Goal: Book appointment/travel/reservation

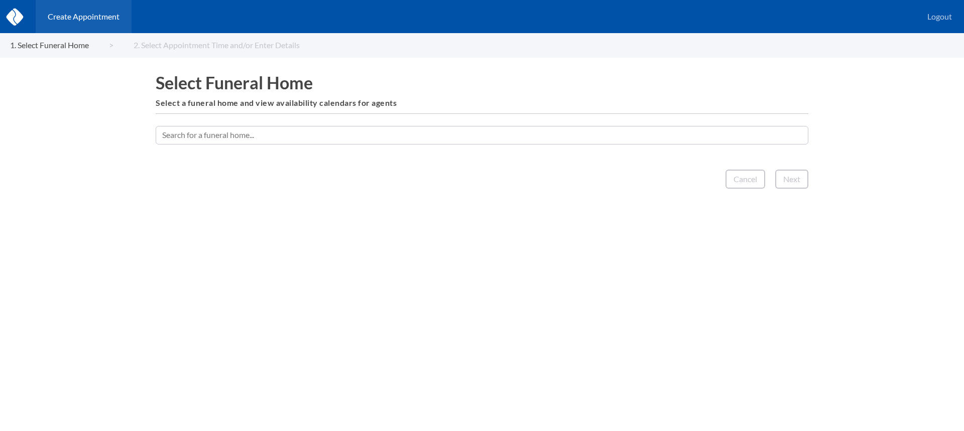
click at [469, 136] on input "text" at bounding box center [482, 135] width 653 height 18
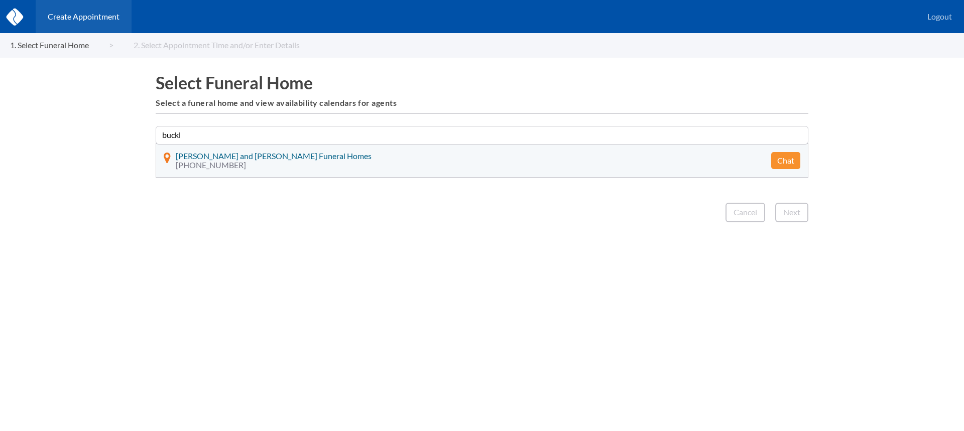
type input "buckl"
click at [784, 161] on button "Chat" at bounding box center [785, 160] width 29 height 17
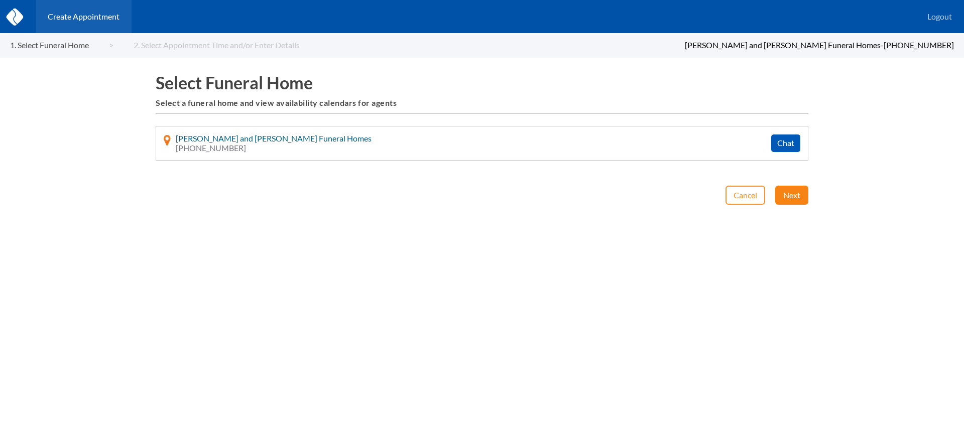
click at [787, 198] on button "Next" at bounding box center [791, 195] width 33 height 19
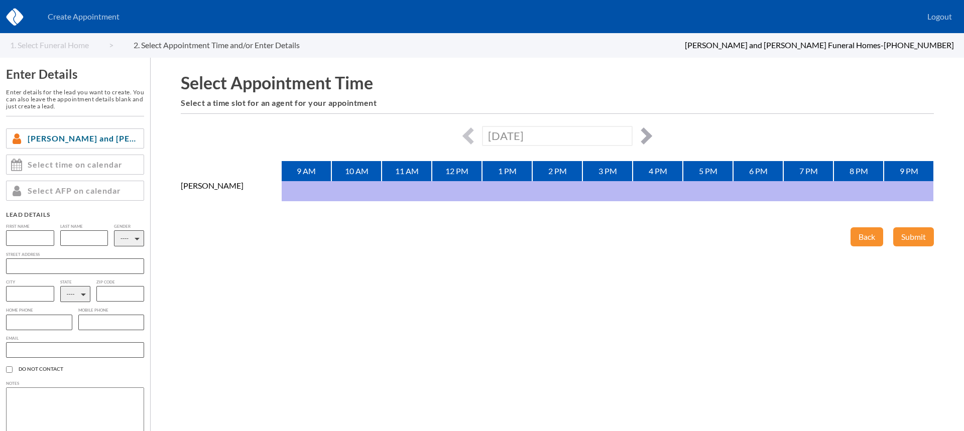
click at [646, 136] on button "button" at bounding box center [643, 136] width 17 height 17
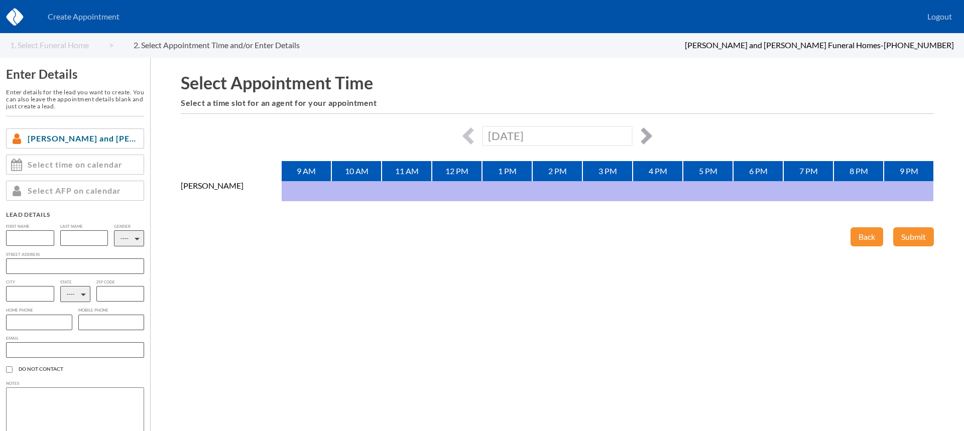
click at [646, 136] on button "button" at bounding box center [643, 136] width 17 height 17
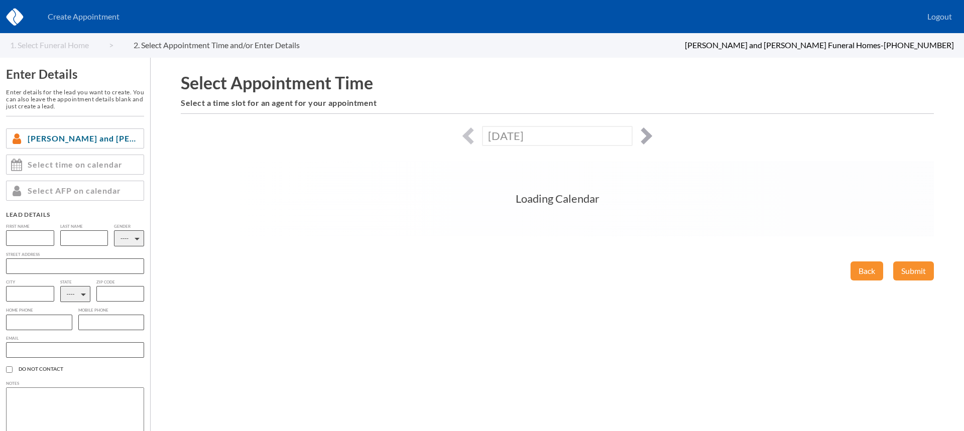
click at [646, 136] on button "button" at bounding box center [643, 136] width 17 height 17
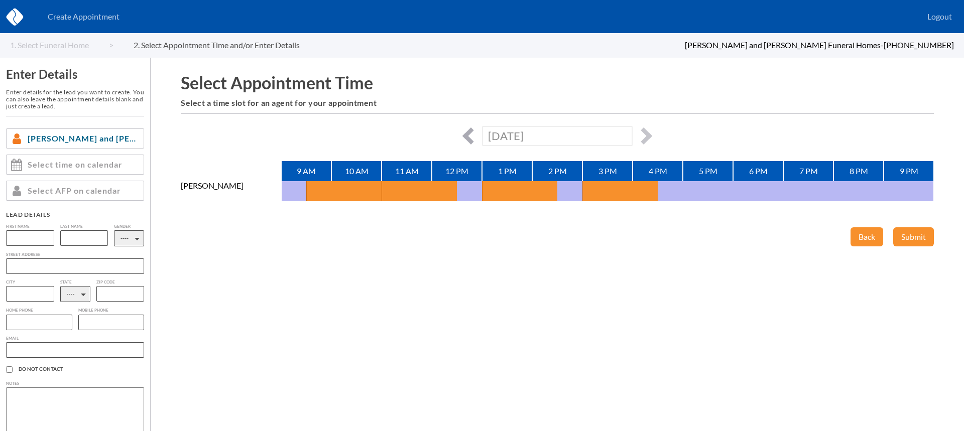
click at [468, 132] on button "button" at bounding box center [471, 136] width 17 height 17
click at [648, 138] on button "button" at bounding box center [643, 136] width 17 height 17
click at [644, 135] on button "button" at bounding box center [643, 136] width 17 height 17
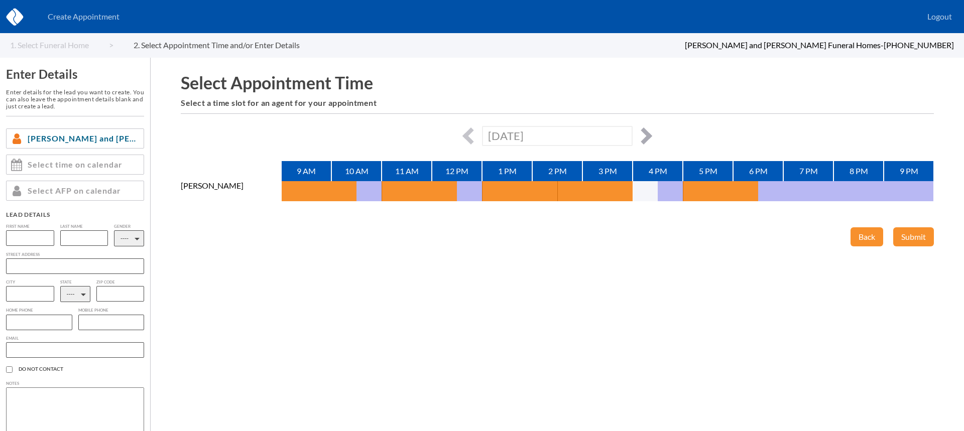
click at [644, 135] on button "button" at bounding box center [643, 136] width 17 height 17
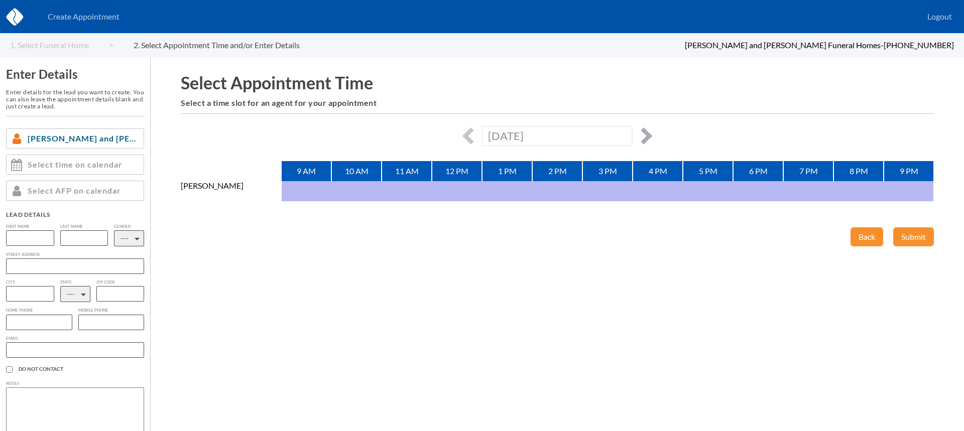
click at [644, 135] on button "button" at bounding box center [643, 136] width 17 height 17
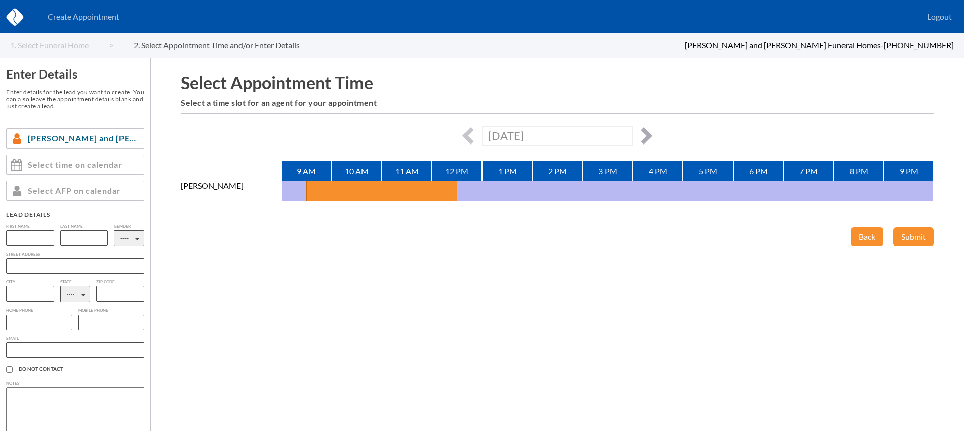
click at [644, 135] on button "button" at bounding box center [643, 136] width 17 height 17
type input "[DATE]"
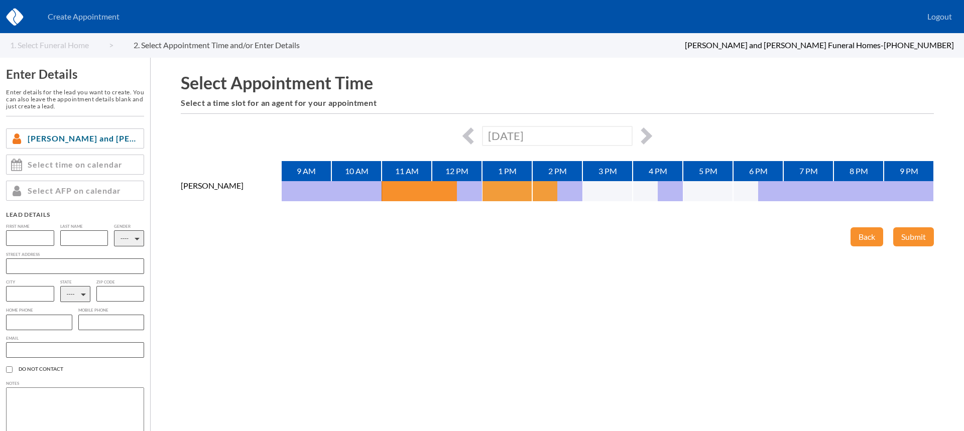
click at [504, 195] on button "button" at bounding box center [494, 191] width 25 height 20
